Goal: Task Accomplishment & Management: Complete application form

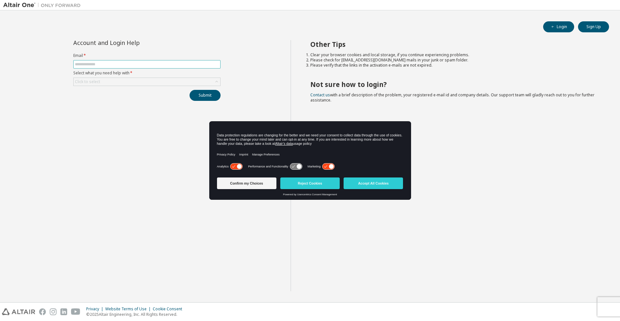
click at [159, 64] on input "text" at bounding box center [147, 64] width 144 height 5
type input "**********"
click at [138, 82] on div "Click to select" at bounding box center [147, 82] width 147 height 8
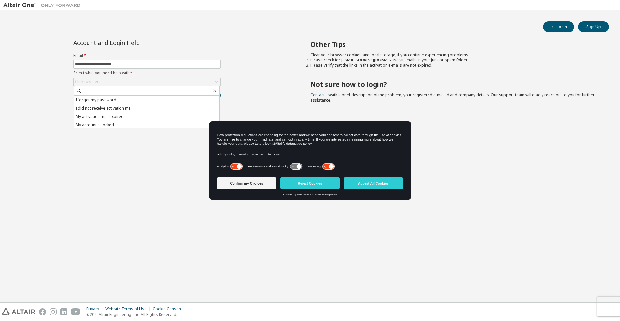
click at [139, 101] on li "I forgot my password" at bounding box center [146, 100] width 145 height 8
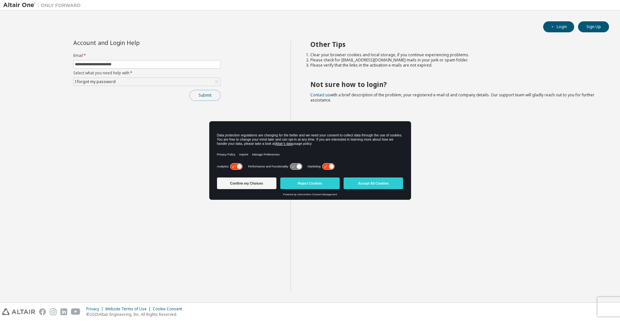
click at [203, 99] on button "Submit" at bounding box center [205, 95] width 31 height 11
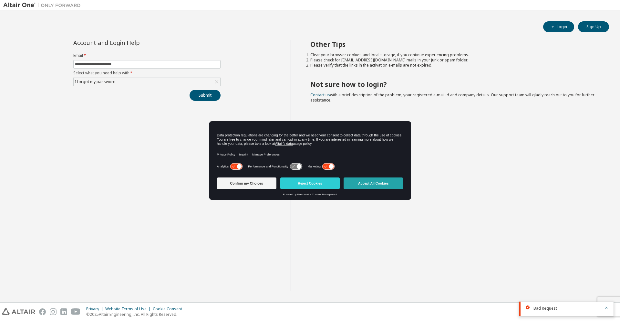
click at [364, 184] on button "Accept All Cookies" at bounding box center [373, 183] width 59 height 12
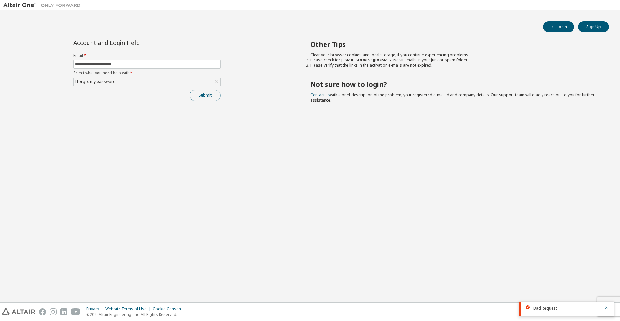
click at [213, 91] on button "Submit" at bounding box center [205, 95] width 31 height 11
click at [599, 31] on button "Sign Up" at bounding box center [593, 26] width 31 height 11
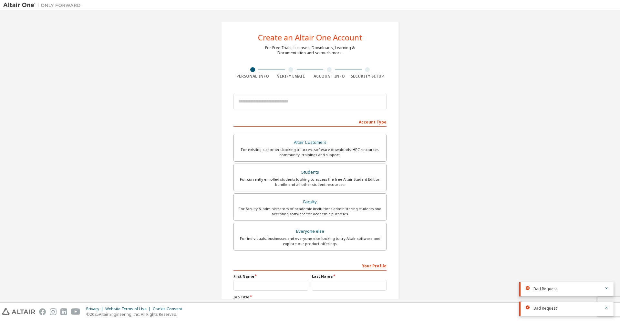
click at [302, 111] on div at bounding box center [309, 101] width 153 height 22
click at [302, 108] on input "email" at bounding box center [309, 101] width 153 height 15
type input "**********"
type input "*******"
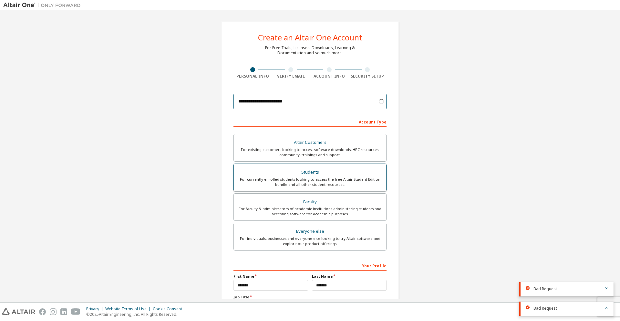
scroll to position [32, 0]
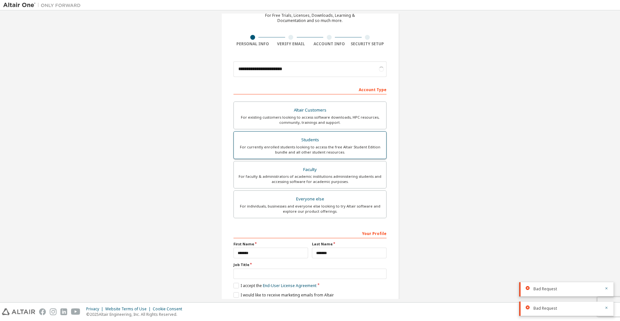
click at [338, 137] on div "Students" at bounding box center [310, 139] width 145 height 9
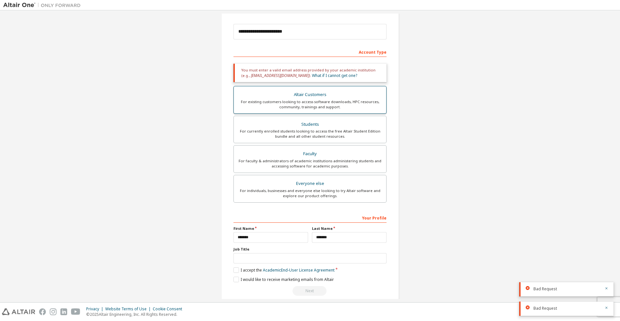
scroll to position [74, 0]
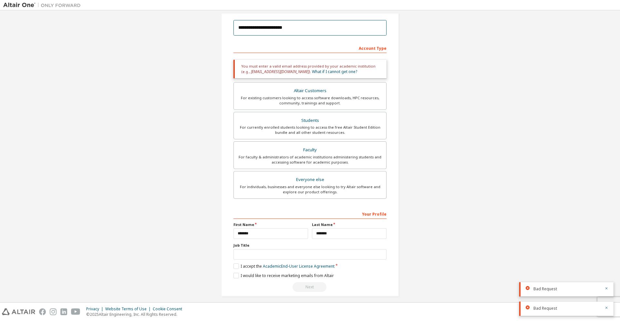
drag, startPoint x: 298, startPoint y: 32, endPoint x: 264, endPoint y: 28, distance: 34.5
click at [264, 28] on input "**********" at bounding box center [309, 27] width 153 height 15
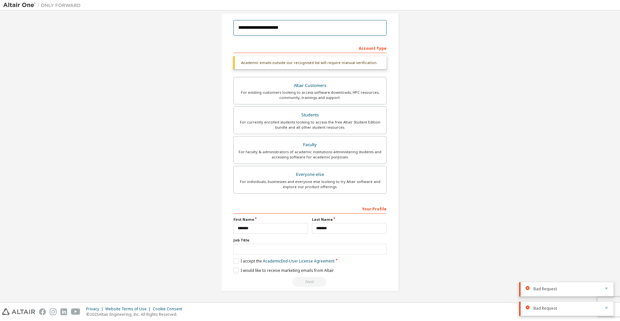
type input "**********"
click at [290, 249] on input "text" at bounding box center [309, 248] width 153 height 11
click at [234, 261] on label "I accept the Academic End-User License Agreement" at bounding box center [283, 260] width 101 height 5
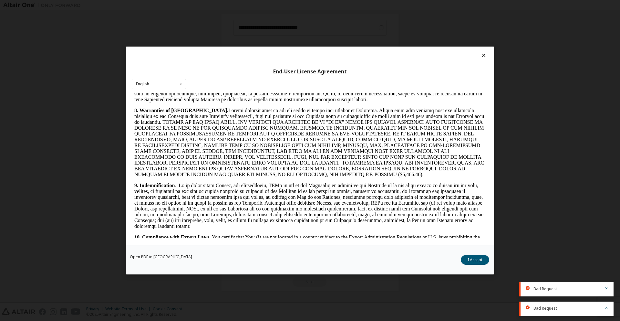
scroll to position [962, 0]
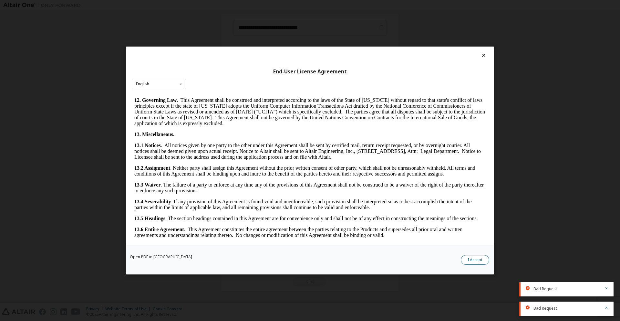
click at [475, 262] on button "I Accept" at bounding box center [475, 260] width 28 height 10
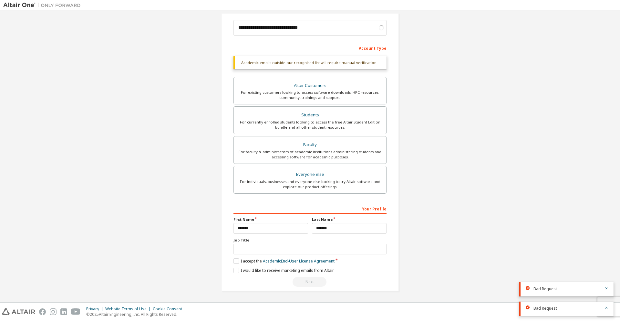
scroll to position [57, 0]
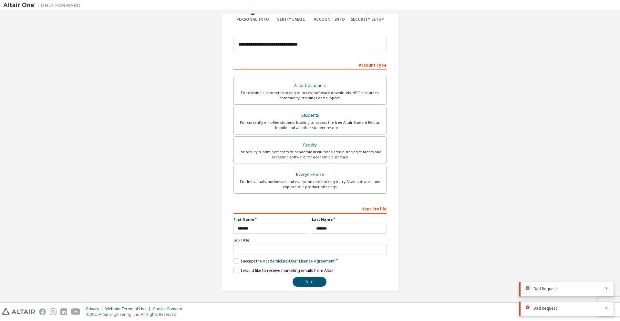
click at [233, 271] on label "I would like to receive marketing emails from Altair" at bounding box center [283, 269] width 100 height 5
click at [301, 278] on button "Next" at bounding box center [310, 282] width 34 height 10
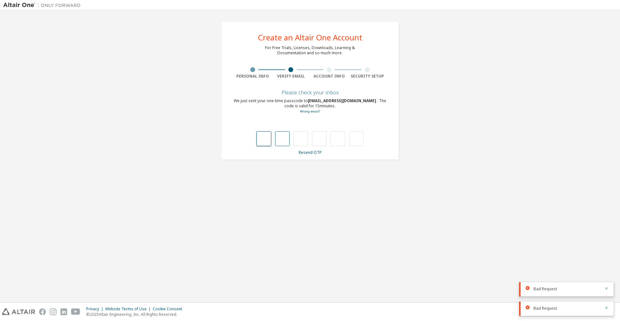
type input "*"
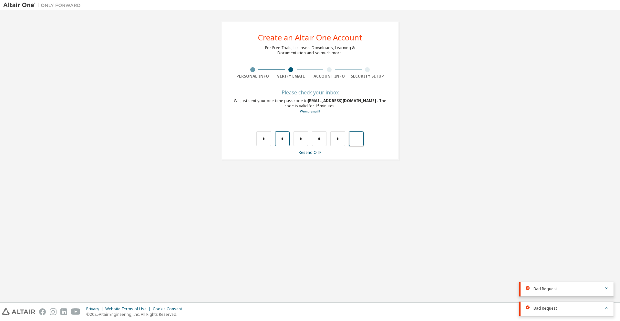
type input "*"
